Goal: Task Accomplishment & Management: Use online tool/utility

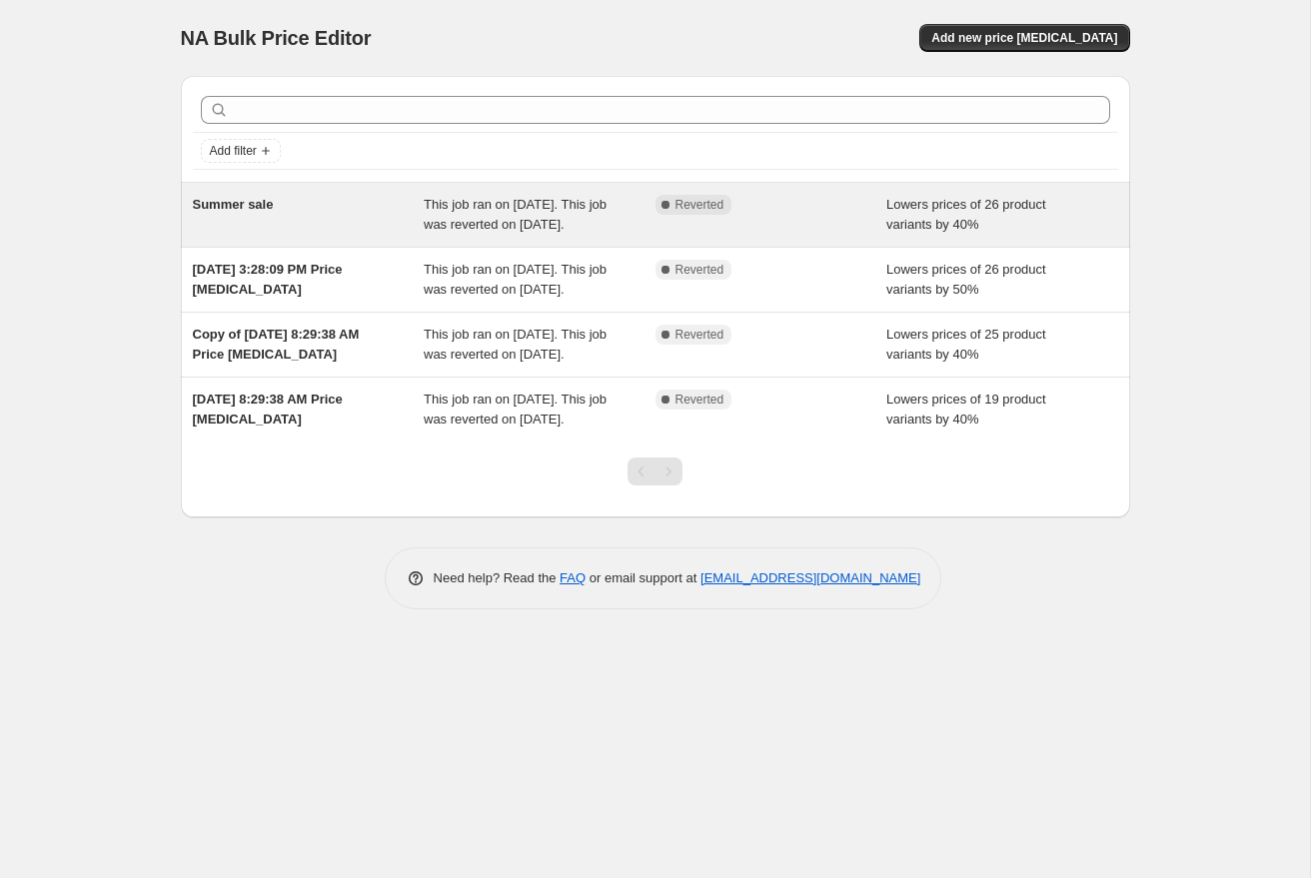
click at [362, 209] on div "Summer sale" at bounding box center [309, 215] width 232 height 40
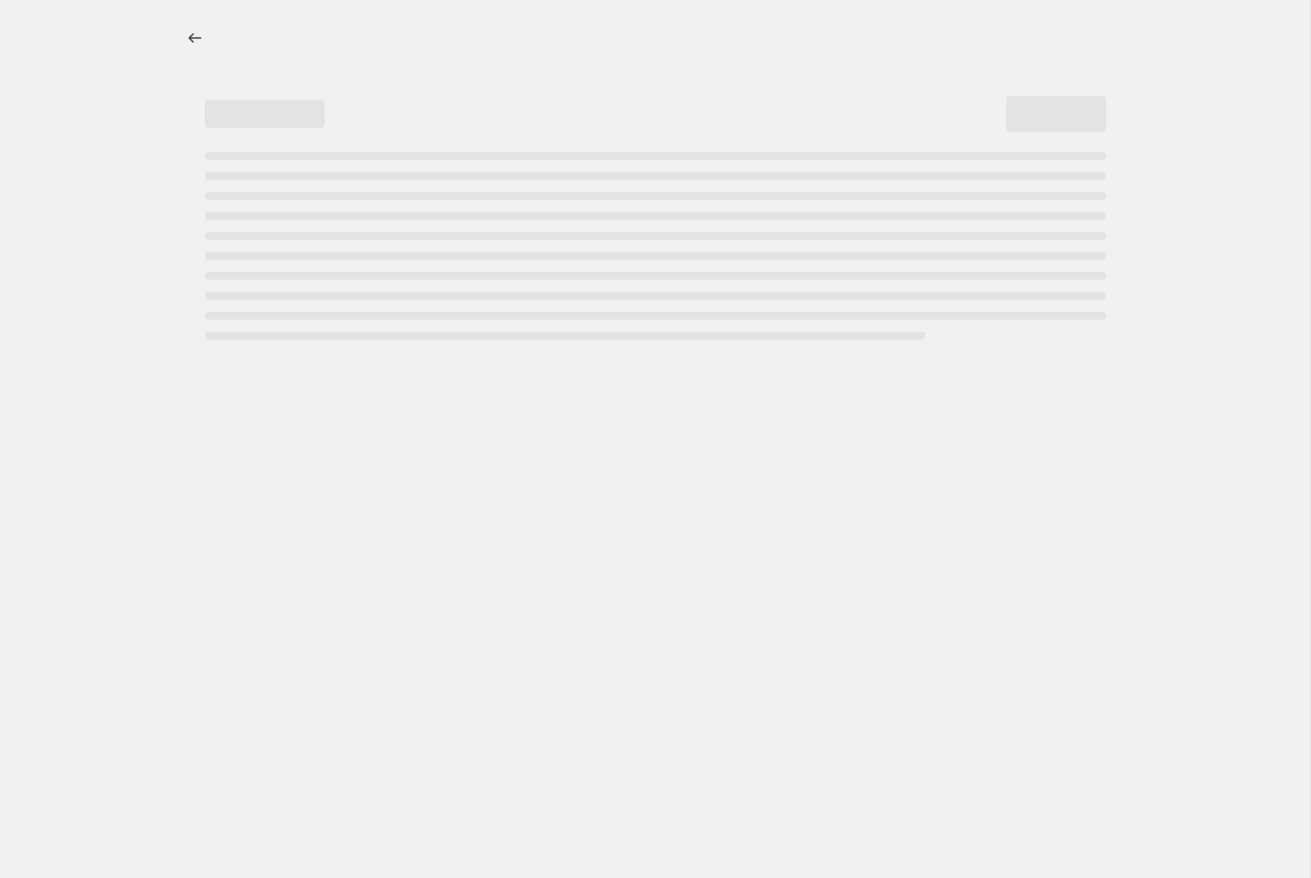
select select "percentage"
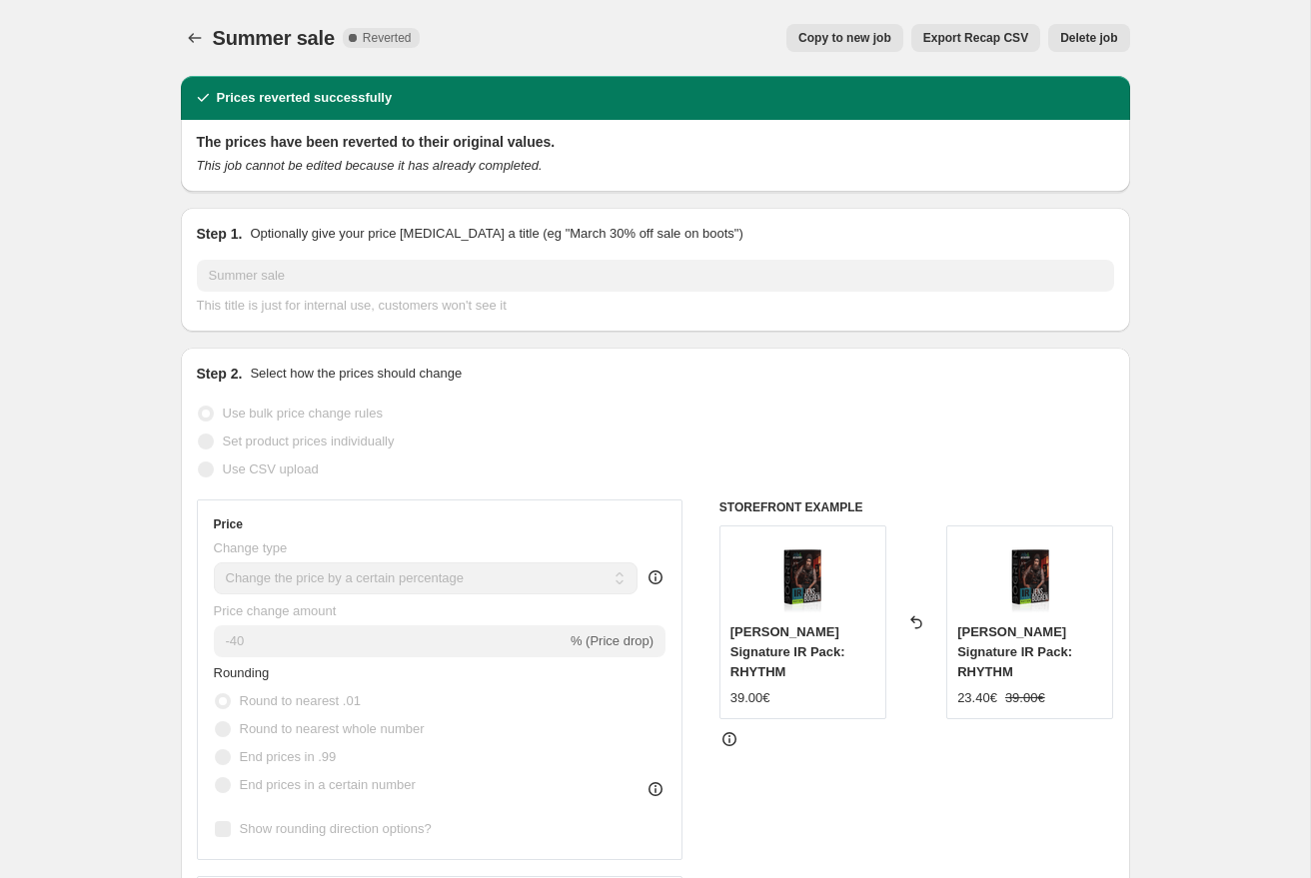
click at [855, 39] on span "Copy to new job" at bounding box center [844, 38] width 93 height 16
select select "percentage"
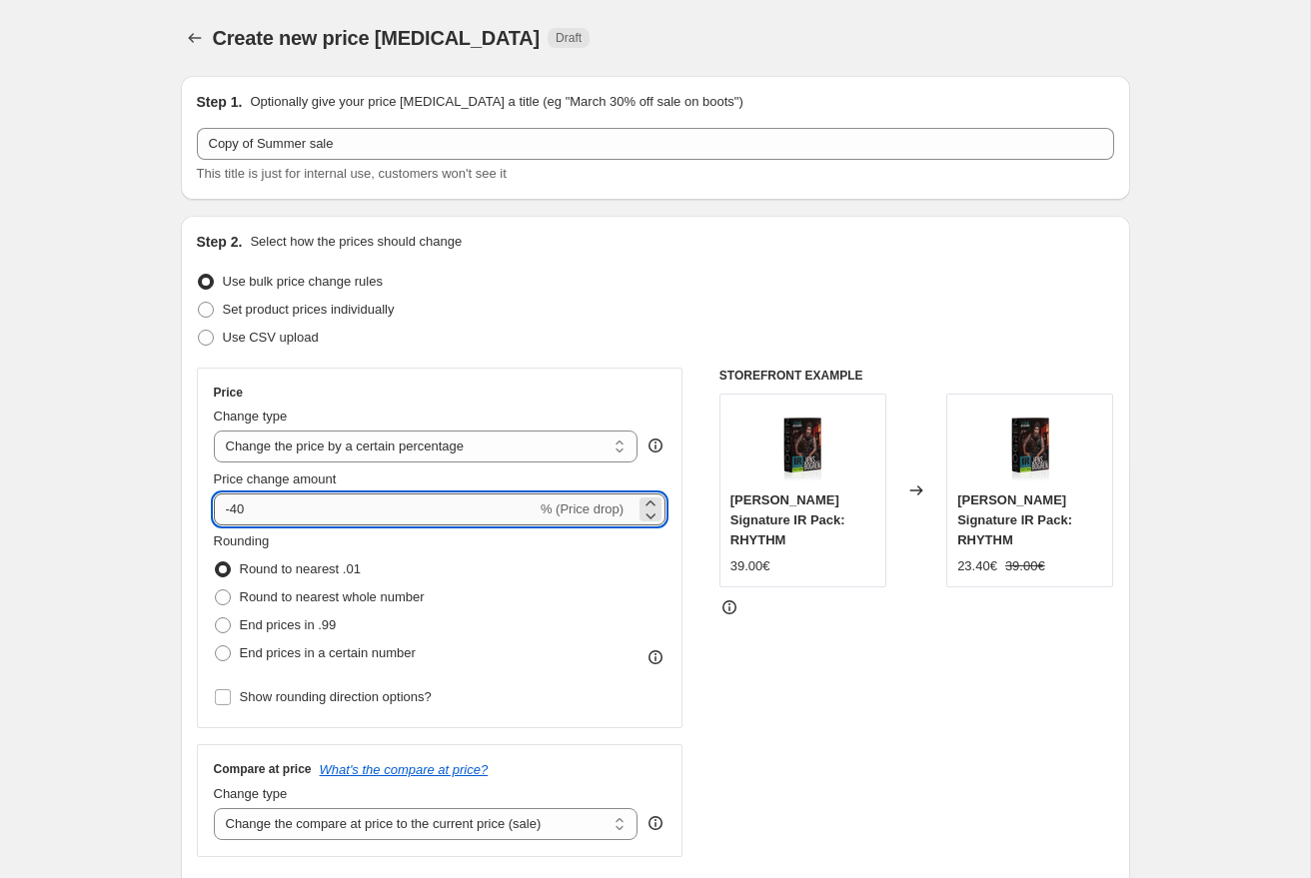
click at [241, 504] on input "-40" at bounding box center [375, 509] width 323 height 32
type input "-20"
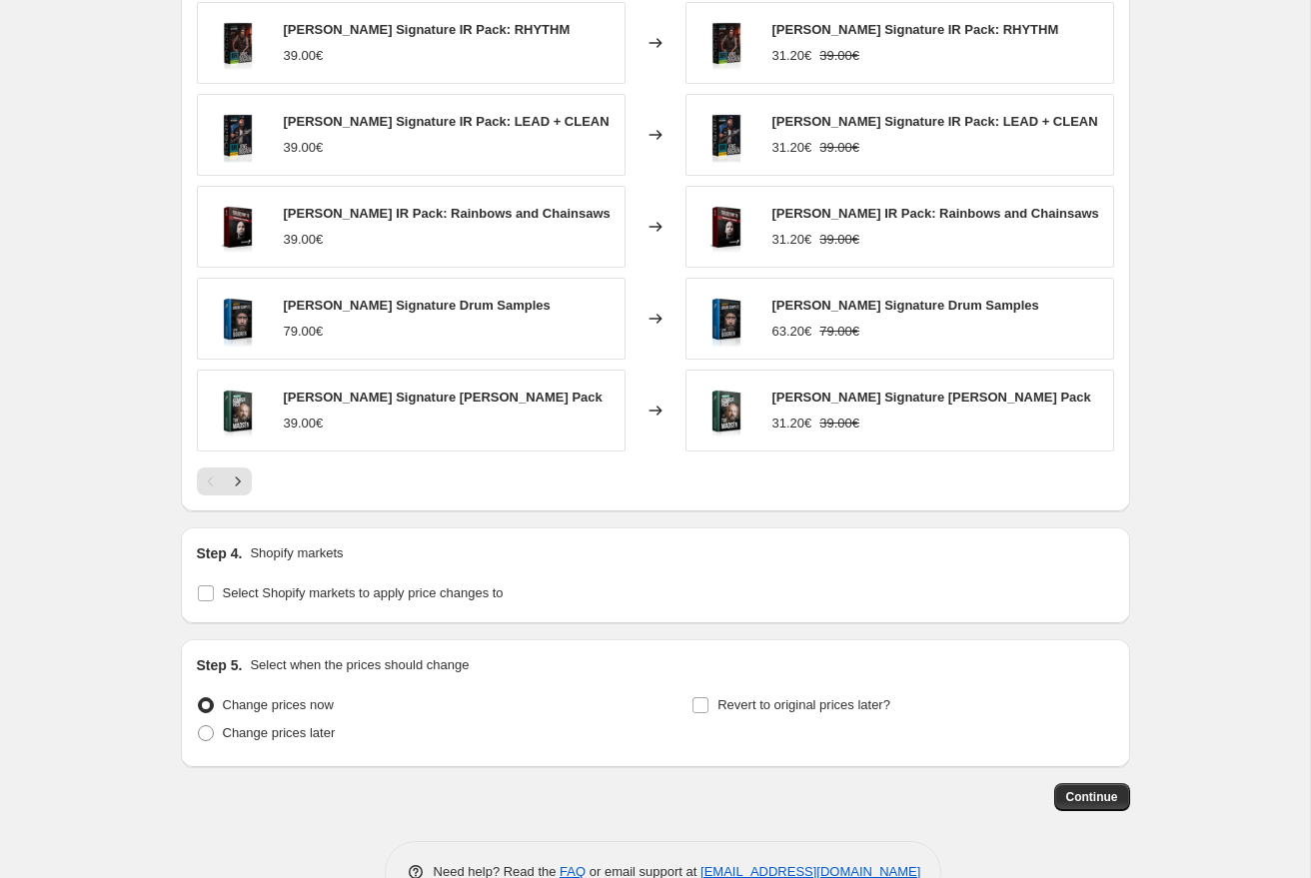
scroll to position [1198, 0]
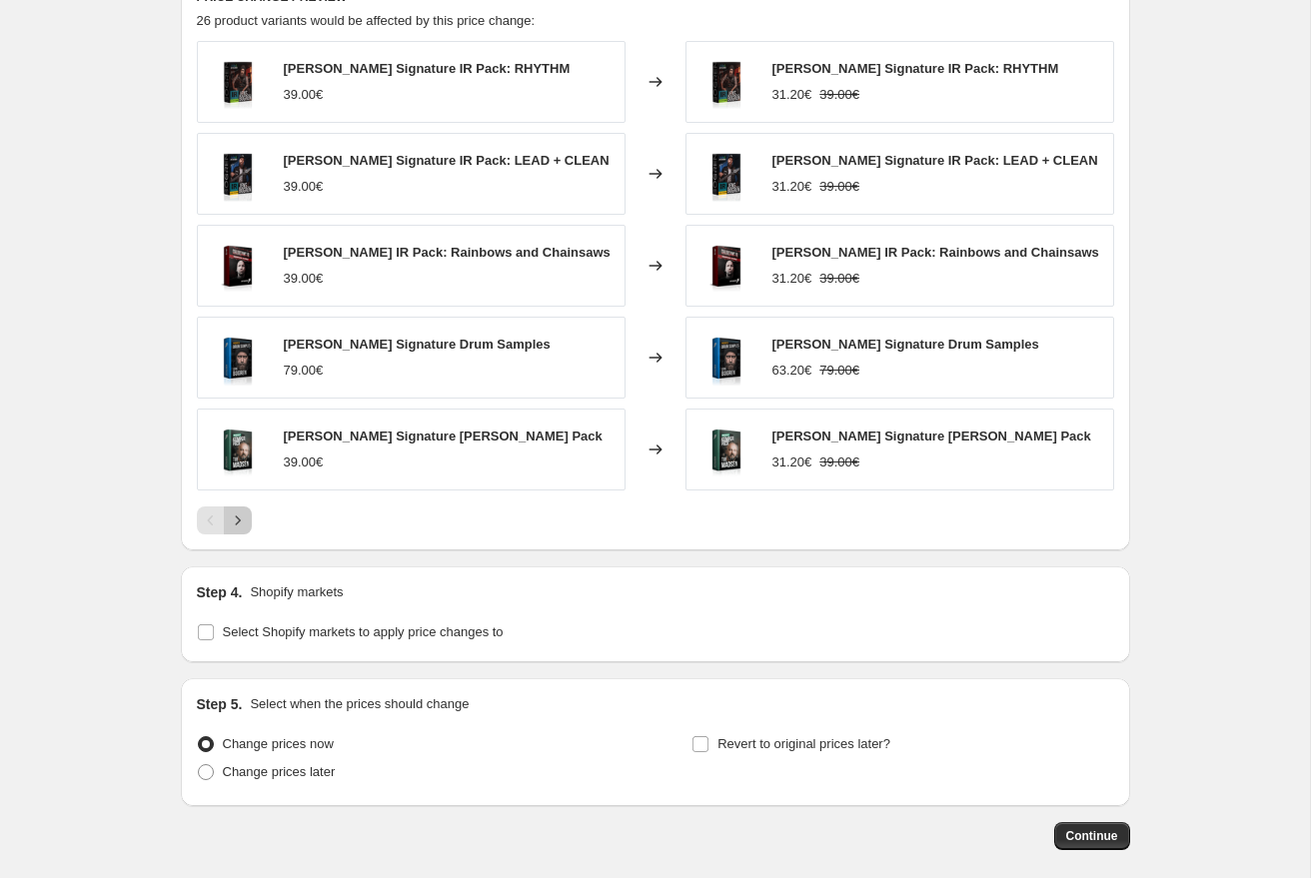
click at [241, 513] on icon "Next" at bounding box center [238, 520] width 20 height 20
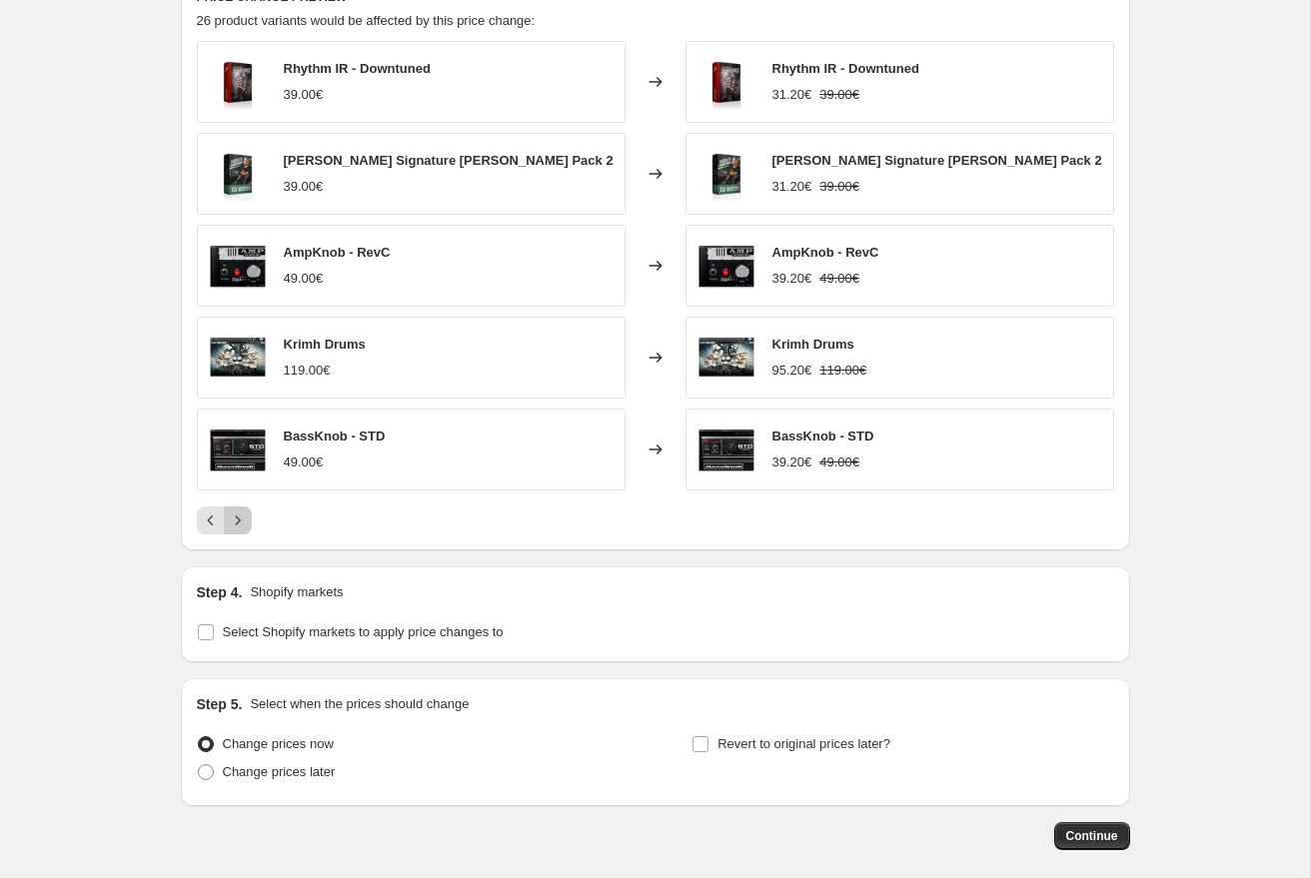
click at [241, 521] on icon "Next" at bounding box center [238, 520] width 20 height 20
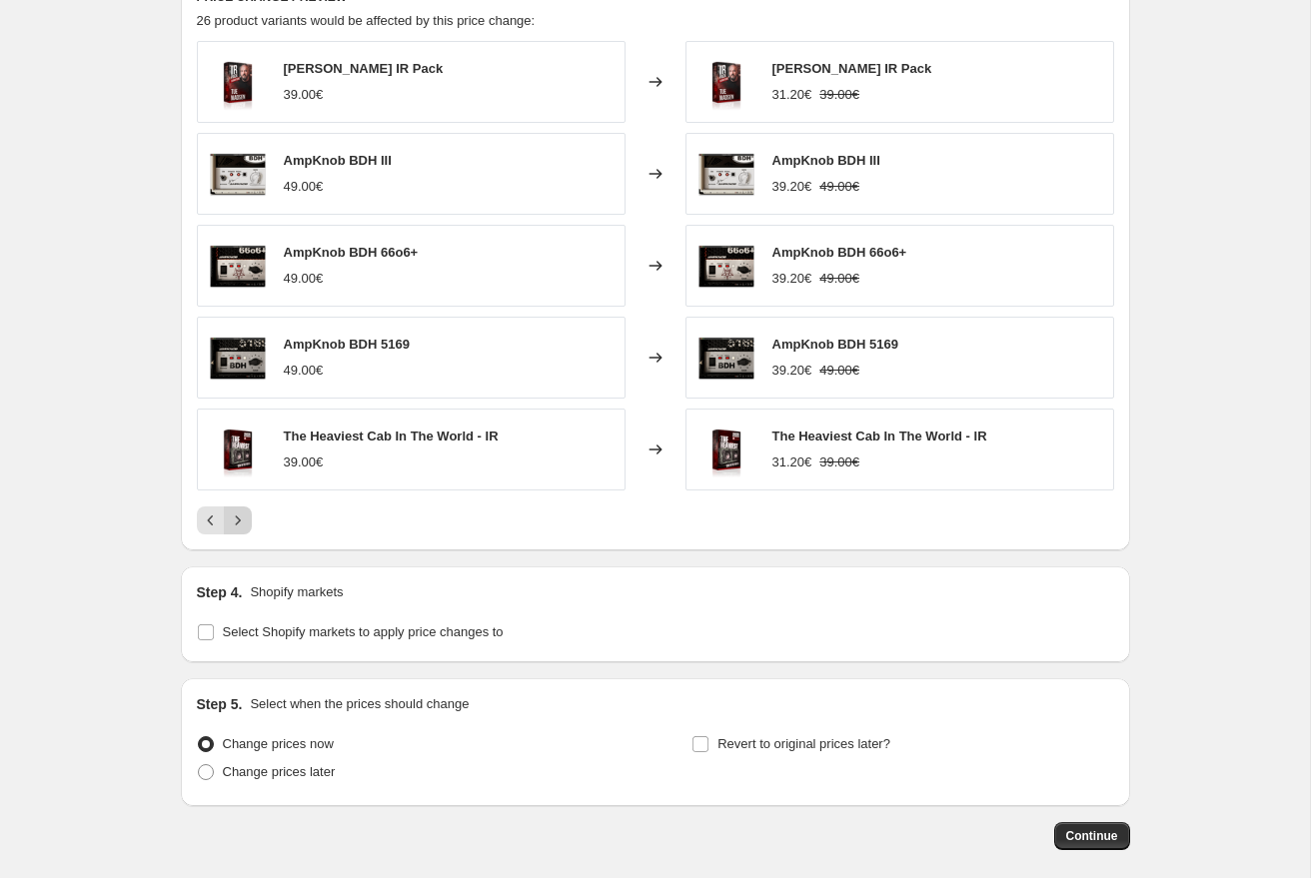
click at [241, 521] on icon "Next" at bounding box center [238, 520] width 20 height 20
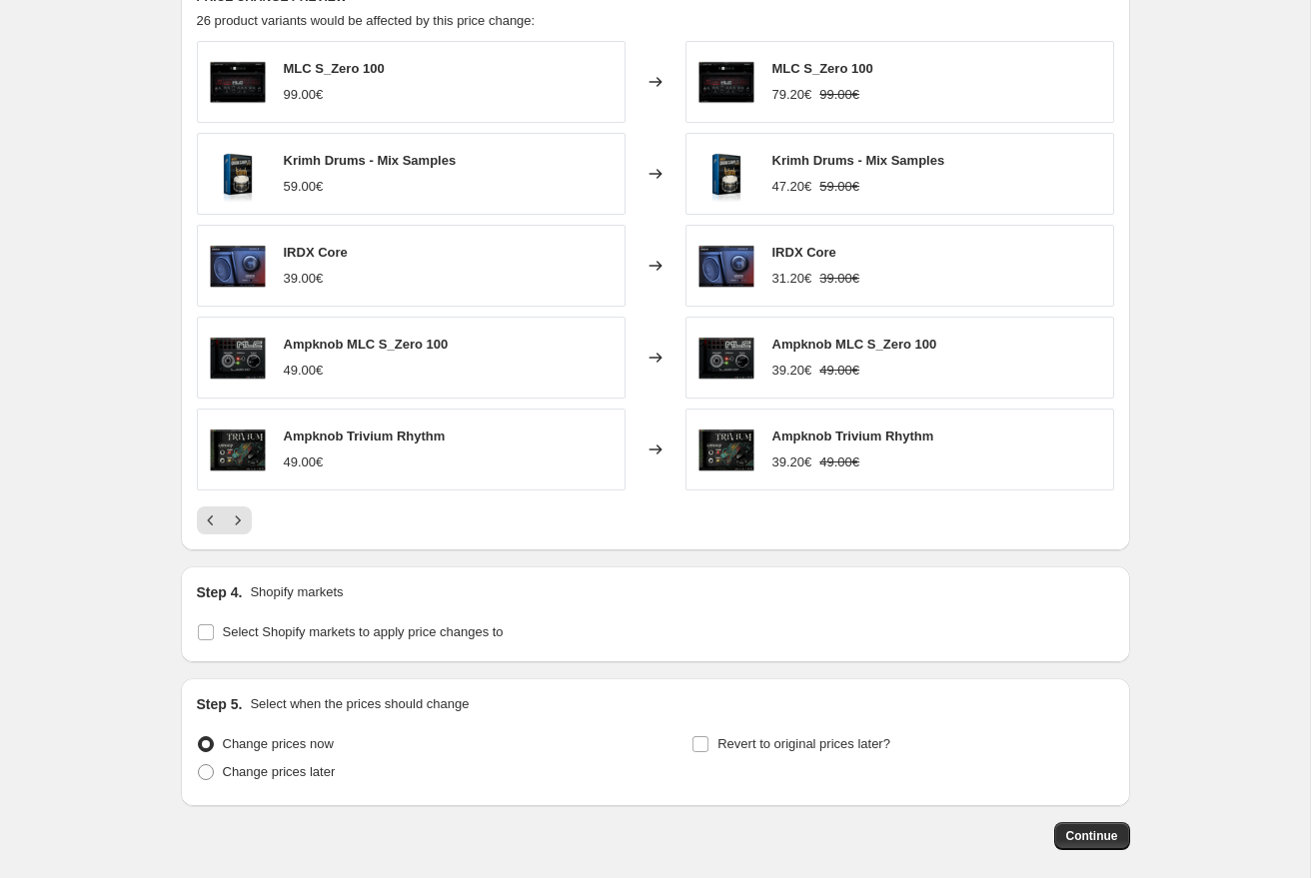
scroll to position [0, 0]
